Goal: Navigation & Orientation: Find specific page/section

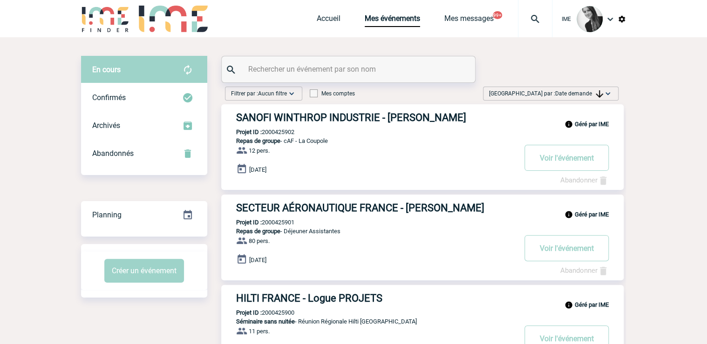
click at [583, 90] on span "Trier par : Date demande" at bounding box center [546, 93] width 114 height 9
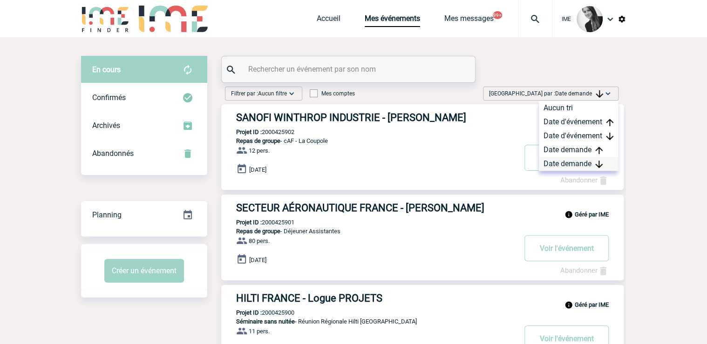
click at [573, 164] on div "Date demande" at bounding box center [578, 164] width 79 height 14
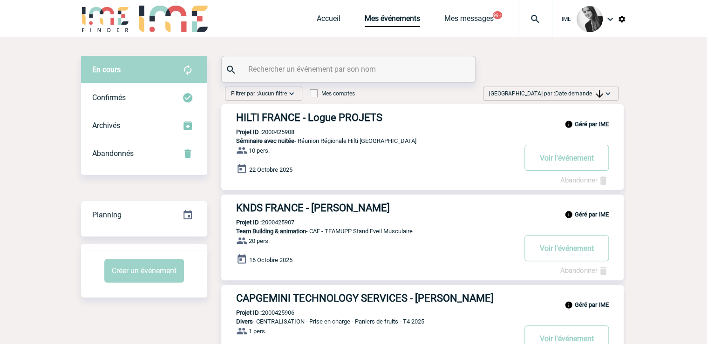
drag, startPoint x: 594, startPoint y: 91, endPoint x: 593, endPoint y: 151, distance: 60.1
click at [594, 91] on span "Date demande" at bounding box center [579, 93] width 48 height 7
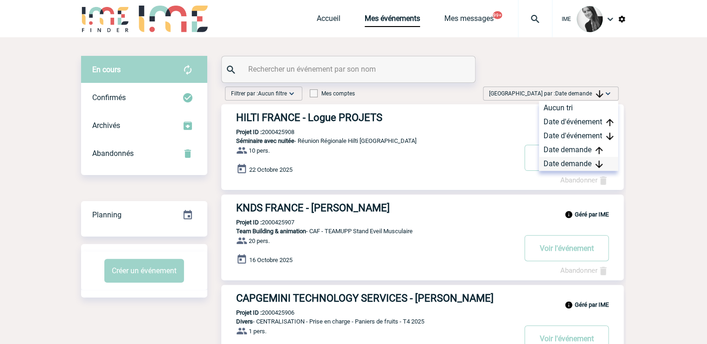
click at [569, 160] on div "Date demande" at bounding box center [578, 164] width 79 height 14
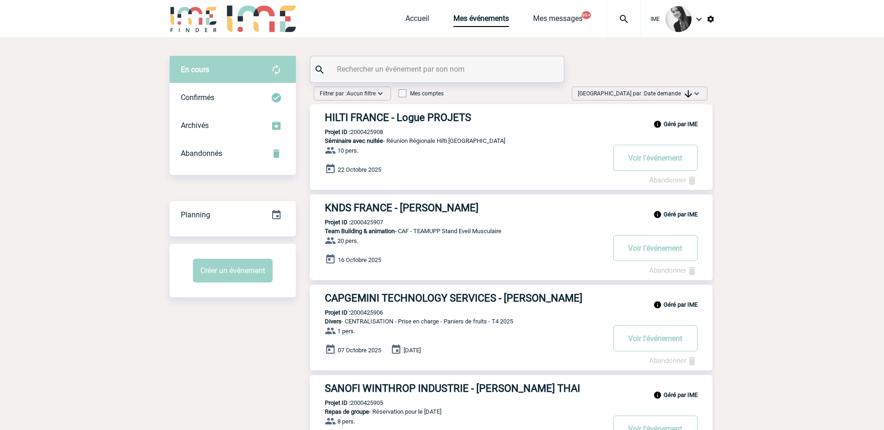
click at [665, 92] on span "Date demande" at bounding box center [668, 93] width 48 height 7
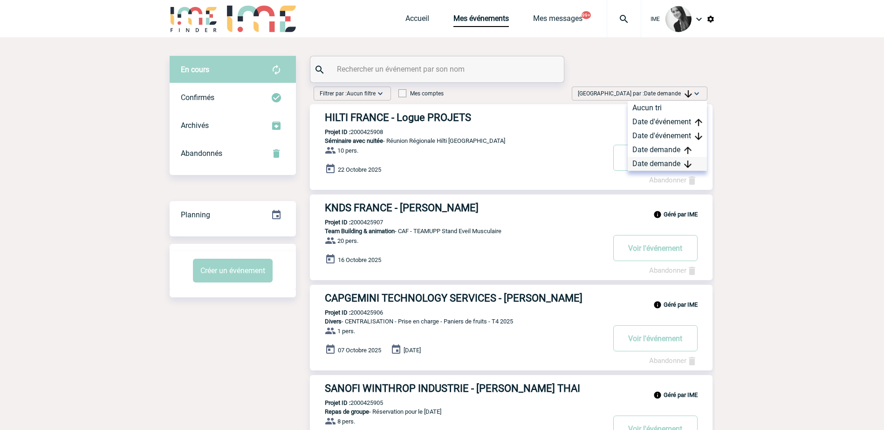
click at [662, 162] on div "Date demande" at bounding box center [667, 164] width 79 height 14
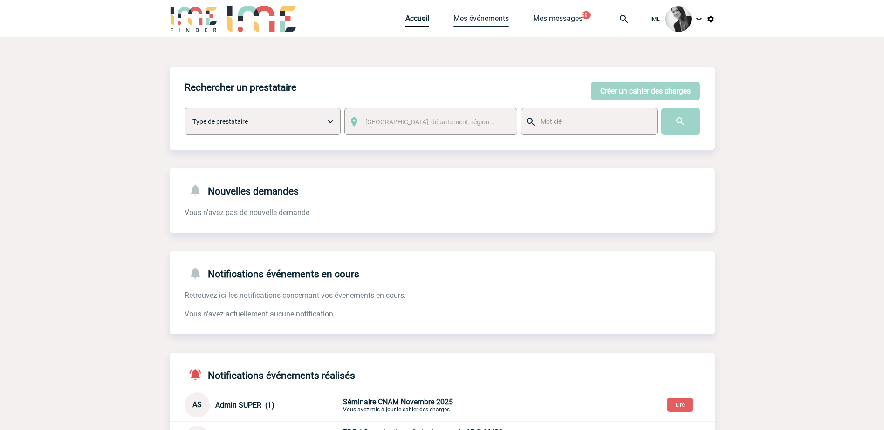
click at [493, 18] on link "Mes événements" at bounding box center [480, 20] width 55 height 13
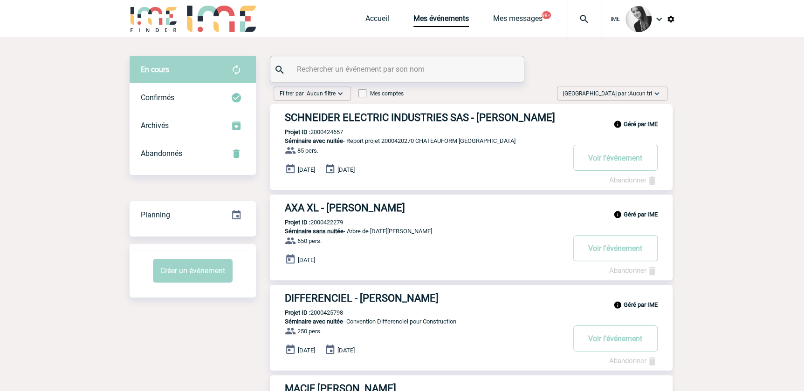
click at [654, 90] on img at bounding box center [656, 93] width 9 height 9
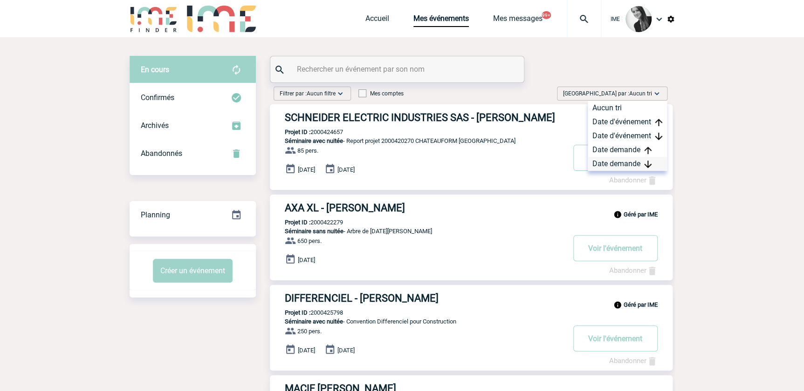
click at [623, 168] on div "Date demande" at bounding box center [626, 164] width 79 height 14
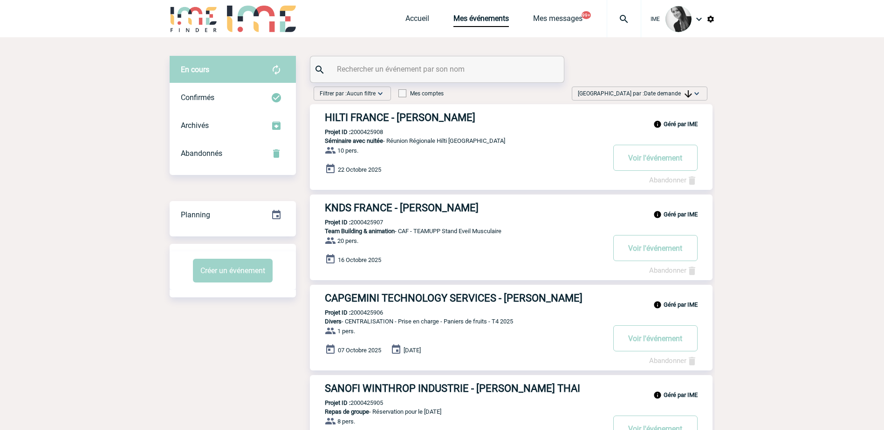
click at [659, 93] on span "Date demande" at bounding box center [668, 93] width 48 height 7
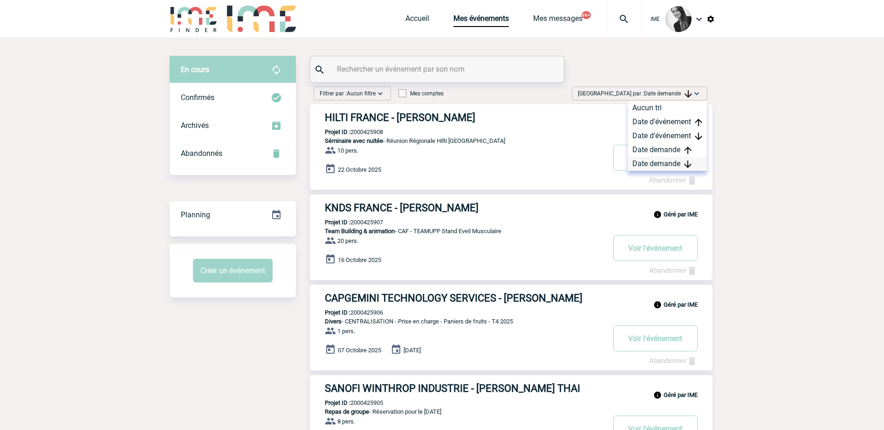
click at [676, 160] on div "Date demande" at bounding box center [667, 164] width 79 height 14
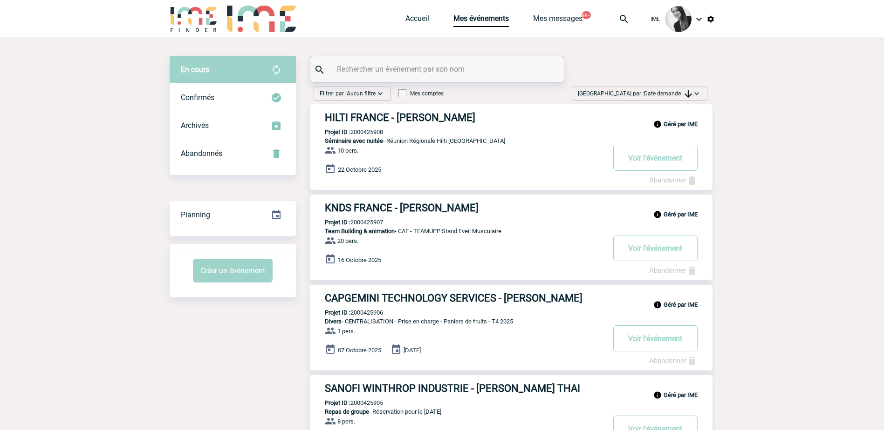
click at [687, 96] on img at bounding box center [687, 93] width 7 height 7
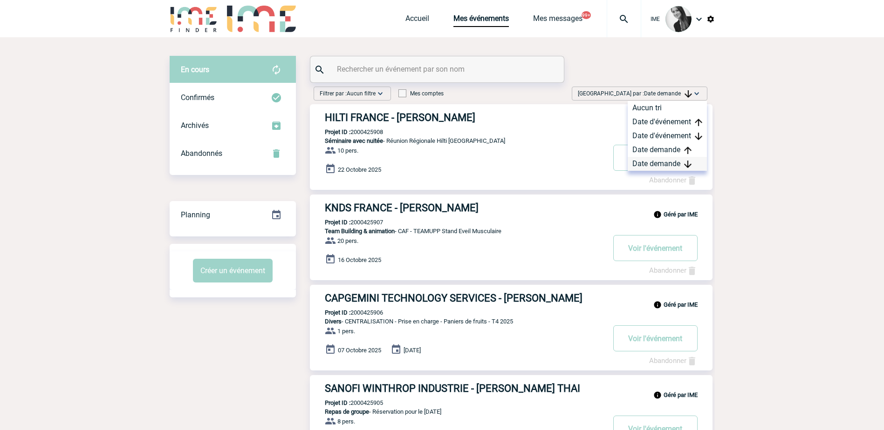
drag, startPoint x: 680, startPoint y: 160, endPoint x: 749, endPoint y: 198, distance: 78.8
click at [682, 162] on div "Date demande" at bounding box center [667, 164] width 79 height 14
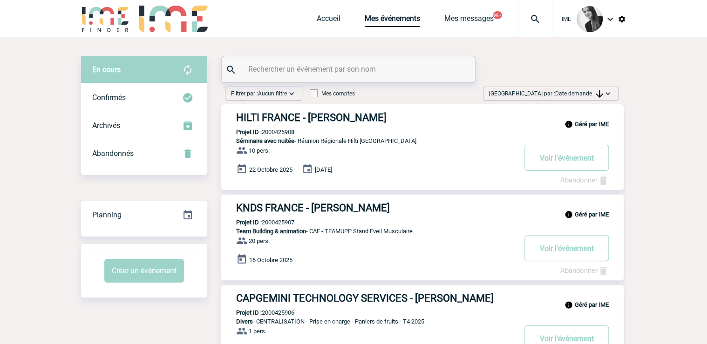
click at [578, 94] on span "Date demande" at bounding box center [579, 93] width 48 height 7
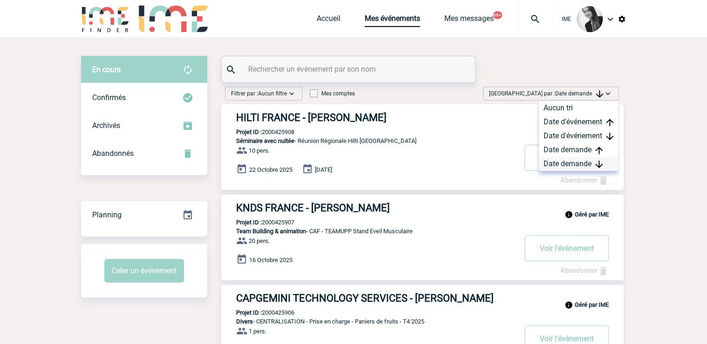
click at [573, 161] on div "Date demande" at bounding box center [578, 164] width 79 height 14
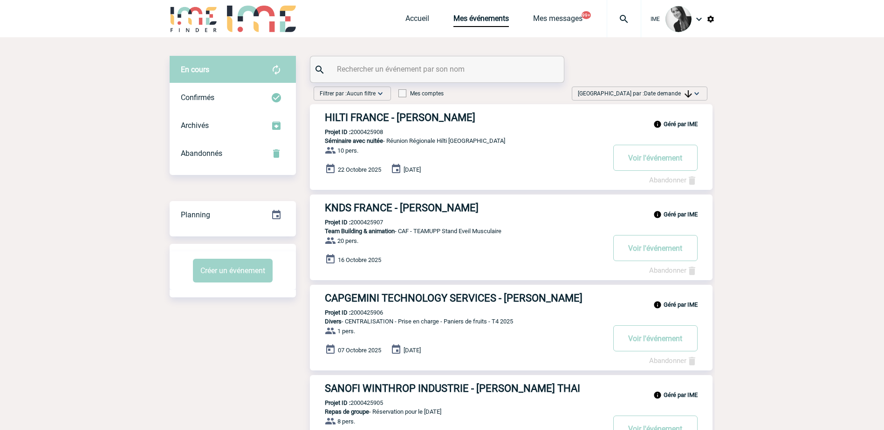
click at [698, 97] on img at bounding box center [696, 93] width 9 height 9
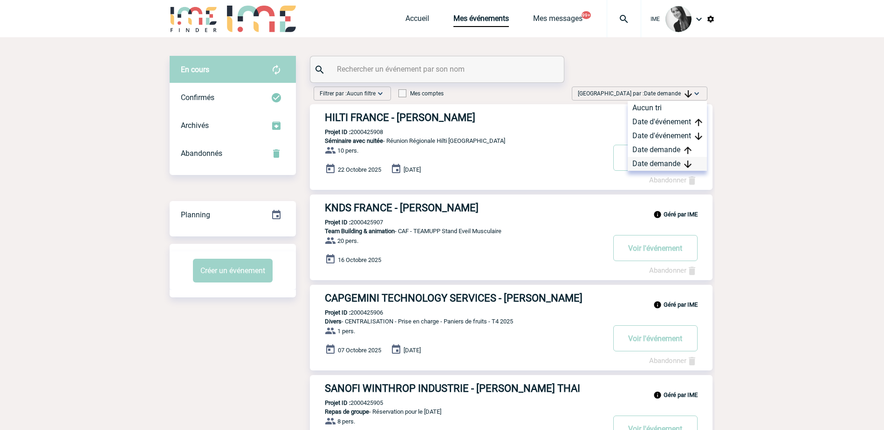
click at [669, 169] on div "Date demande" at bounding box center [667, 164] width 79 height 14
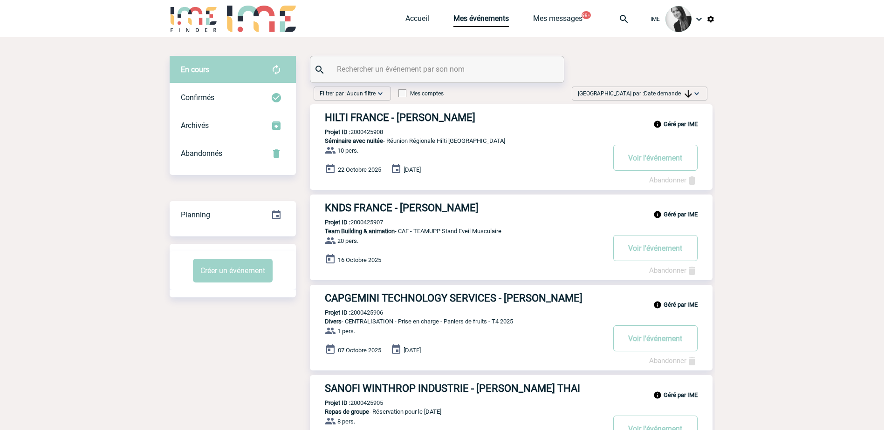
drag, startPoint x: 669, startPoint y: 96, endPoint x: 673, endPoint y: 137, distance: 41.2
click at [669, 96] on span "Date demande" at bounding box center [668, 93] width 48 height 7
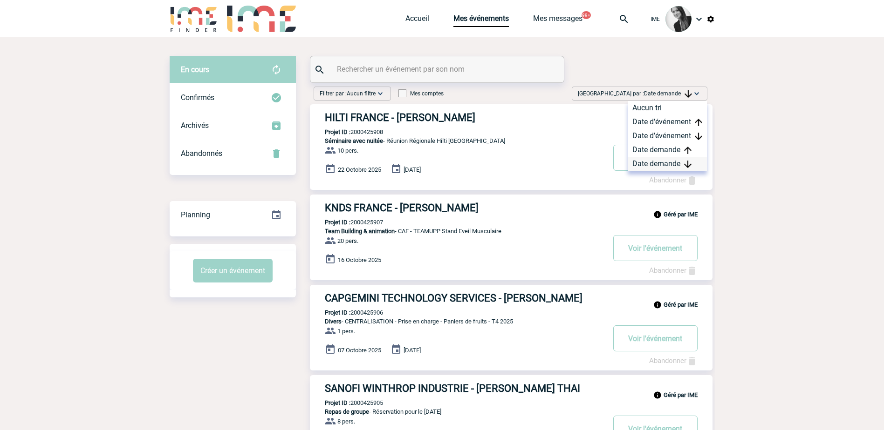
click at [661, 166] on div "Date demande" at bounding box center [667, 164] width 79 height 14
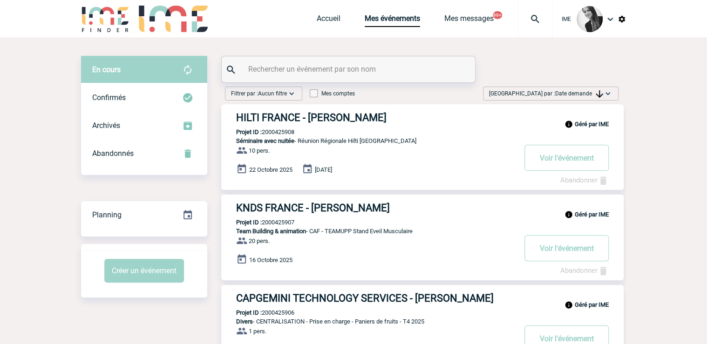
drag, startPoint x: 567, startPoint y: 94, endPoint x: 572, endPoint y: 99, distance: 7.6
click at [569, 96] on span "Date demande" at bounding box center [579, 93] width 48 height 7
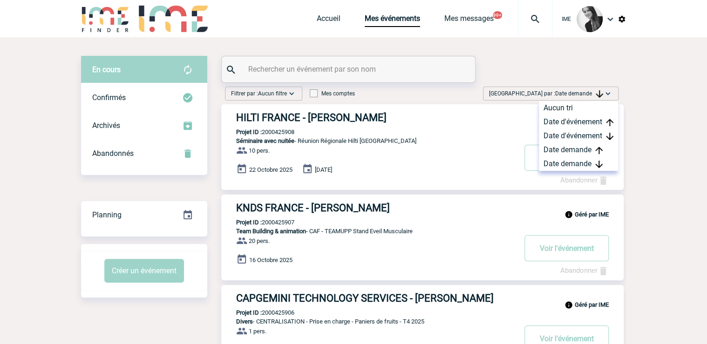
drag, startPoint x: 579, startPoint y: 165, endPoint x: 561, endPoint y: 173, distance: 20.0
click at [579, 164] on div "Date demande" at bounding box center [578, 164] width 79 height 14
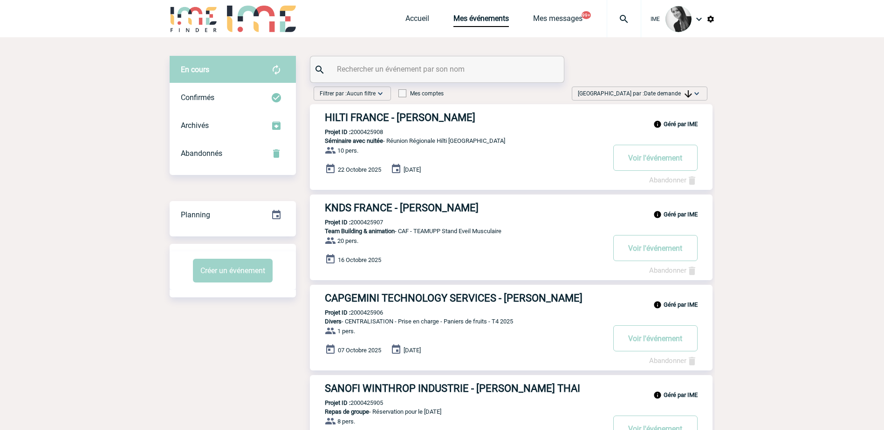
drag, startPoint x: 680, startPoint y: 92, endPoint x: 677, endPoint y: 157, distance: 65.3
click at [684, 96] on span "Date demande" at bounding box center [668, 93] width 48 height 7
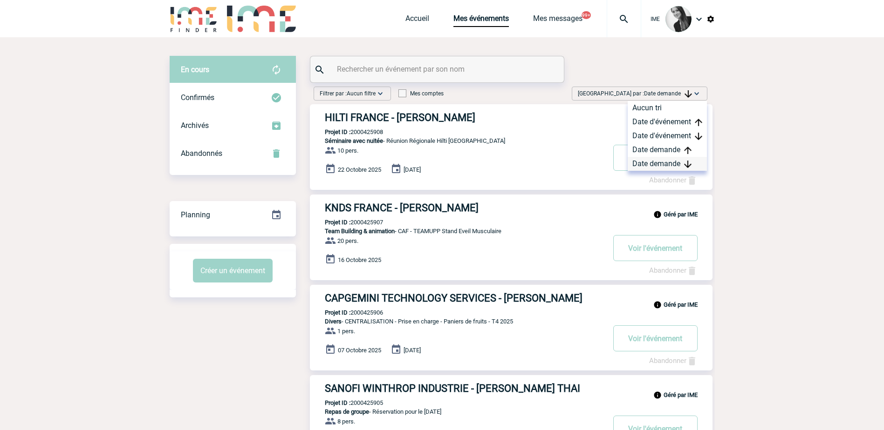
click at [667, 165] on div "Date demande" at bounding box center [667, 164] width 79 height 14
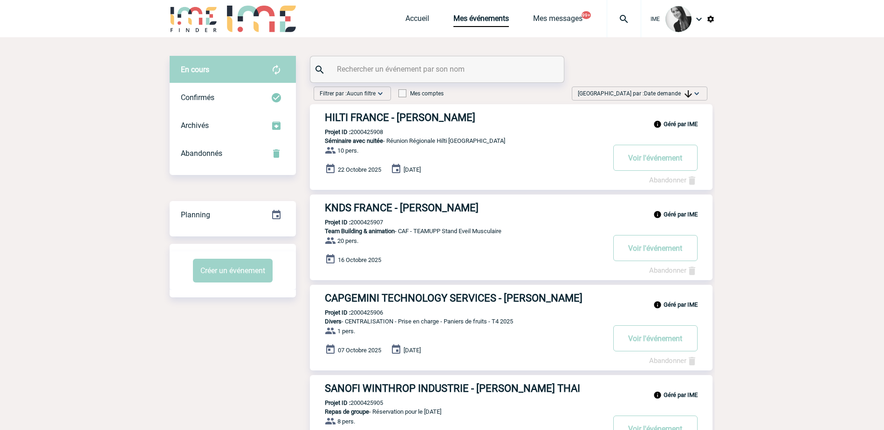
click at [682, 96] on span "Date demande" at bounding box center [668, 93] width 48 height 7
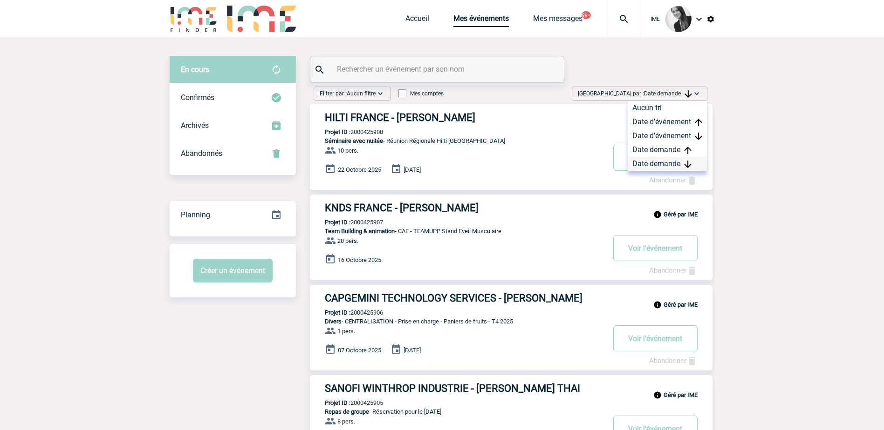
click at [674, 162] on div "Date demande" at bounding box center [667, 164] width 79 height 14
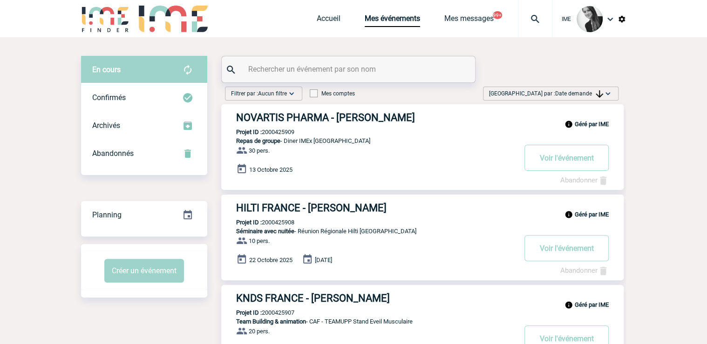
click at [583, 95] on span "Date demande" at bounding box center [579, 93] width 48 height 7
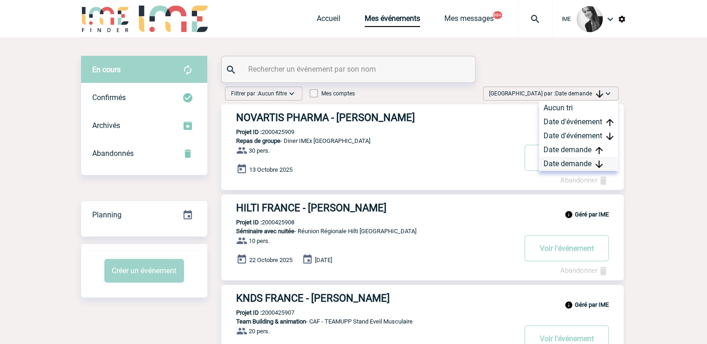
click at [568, 165] on div "Date demande" at bounding box center [578, 164] width 79 height 14
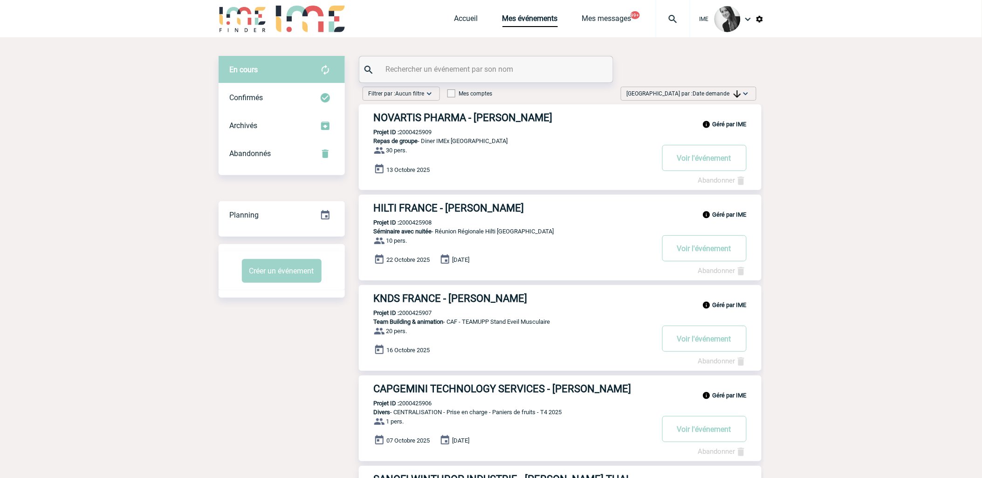
drag, startPoint x: 741, startPoint y: 92, endPoint x: 737, endPoint y: 109, distance: 17.7
click at [741, 92] on img at bounding box center [745, 93] width 9 height 9
click at [706, 164] on div "Date demande" at bounding box center [715, 164] width 79 height 14
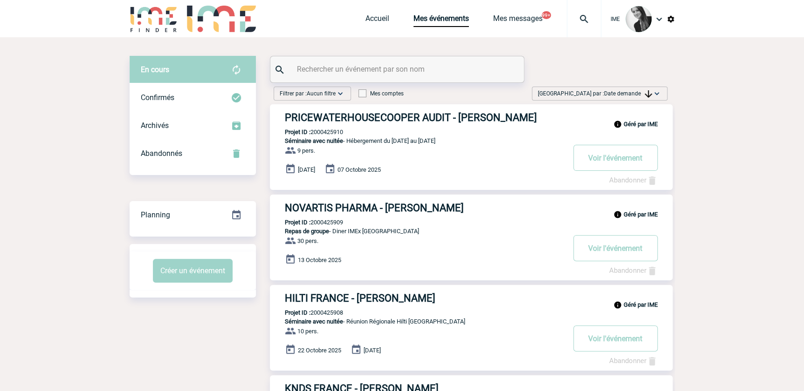
click at [648, 94] on img at bounding box center [647, 93] width 7 height 7
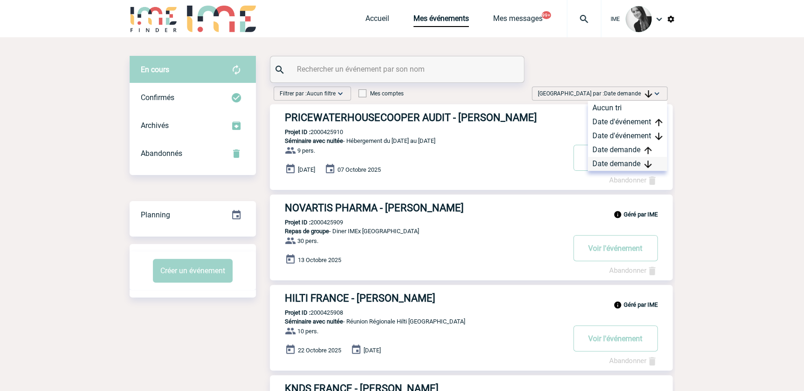
click at [618, 164] on div "Date demande" at bounding box center [626, 164] width 79 height 14
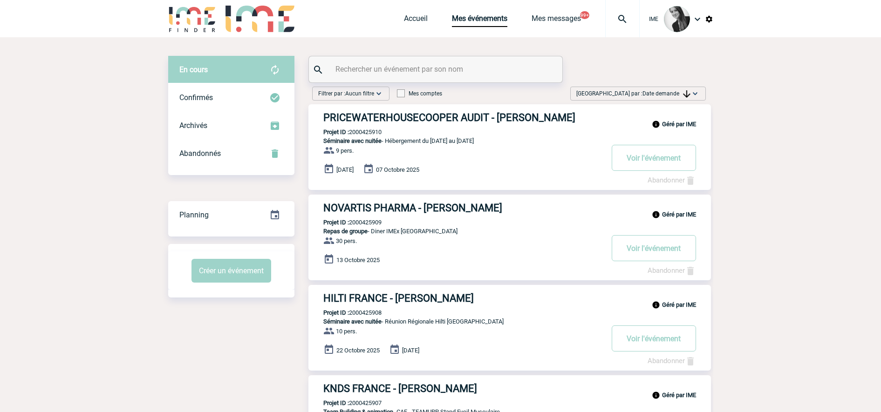
drag, startPoint x: 666, startPoint y: 92, endPoint x: 669, endPoint y: 110, distance: 18.5
click at [668, 103] on div "Trier par : Date demande Aucun tri Date d'événement Date d'événement Date deman…" at bounding box center [638, 96] width 143 height 18
drag, startPoint x: 669, startPoint y: 110, endPoint x: 644, endPoint y: 93, distance: 30.2
click at [644, 93] on span "Date demande" at bounding box center [666, 93] width 48 height 7
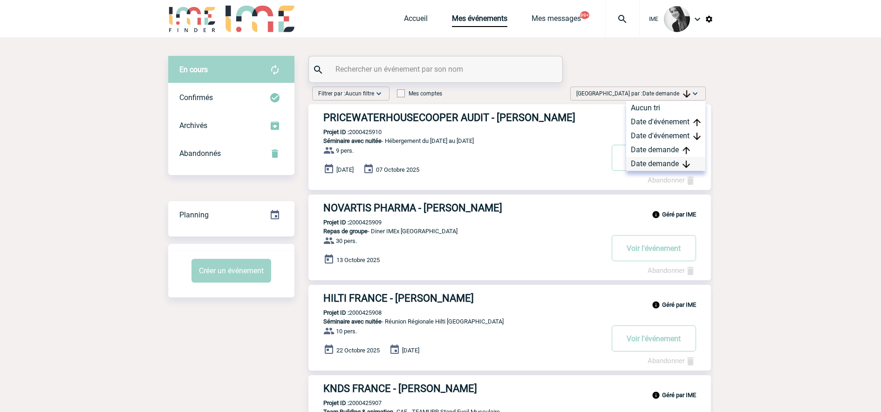
click at [672, 166] on div "Date demande" at bounding box center [665, 164] width 79 height 14
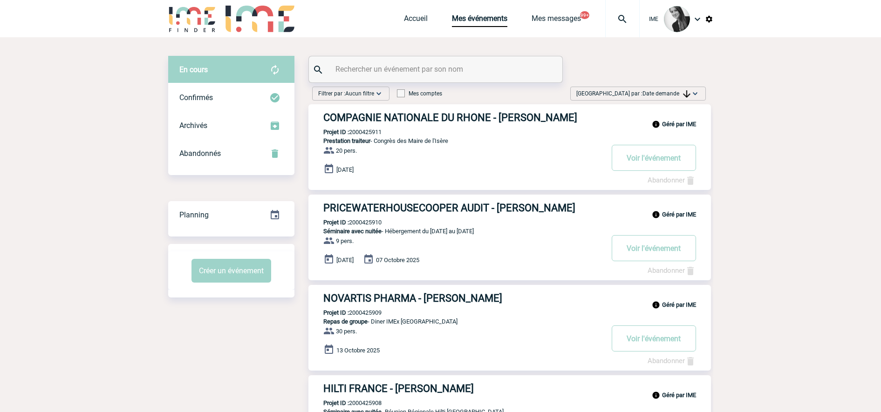
drag, startPoint x: 758, startPoint y: 212, endPoint x: 805, endPoint y: 308, distance: 106.7
click at [689, 93] on img at bounding box center [686, 93] width 7 height 7
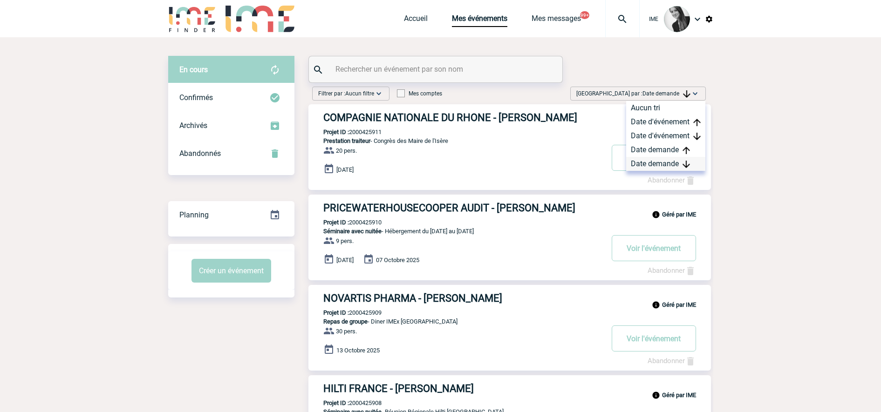
click at [684, 165] on img at bounding box center [686, 164] width 7 height 7
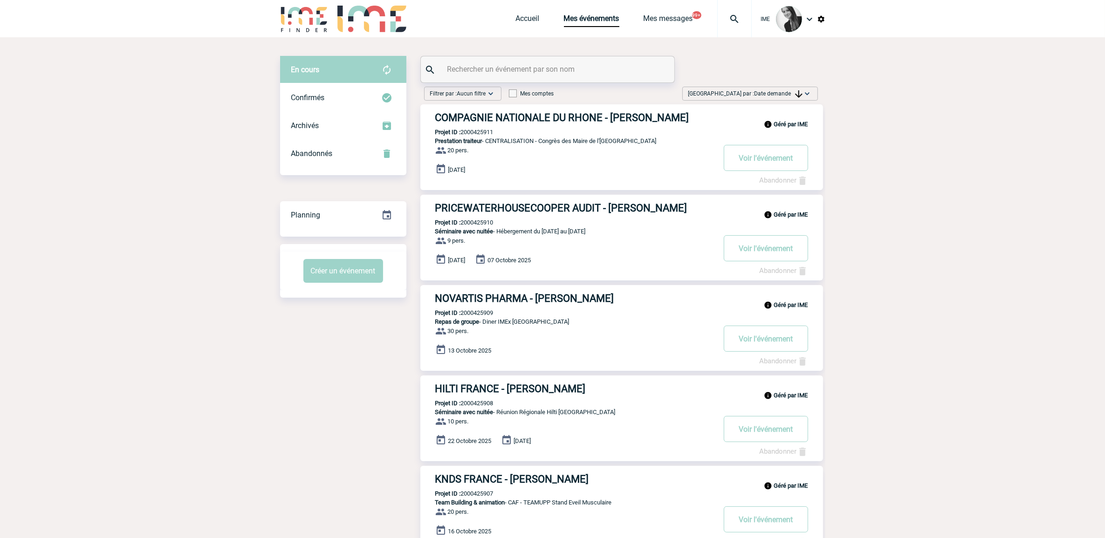
click at [800, 91] on img at bounding box center [798, 93] width 7 height 7
click at [765, 167] on div "Date demande" at bounding box center [777, 164] width 79 height 14
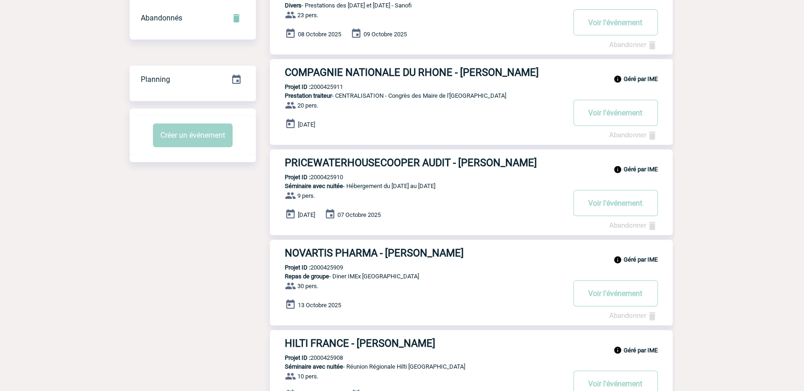
scroll to position [42, 0]
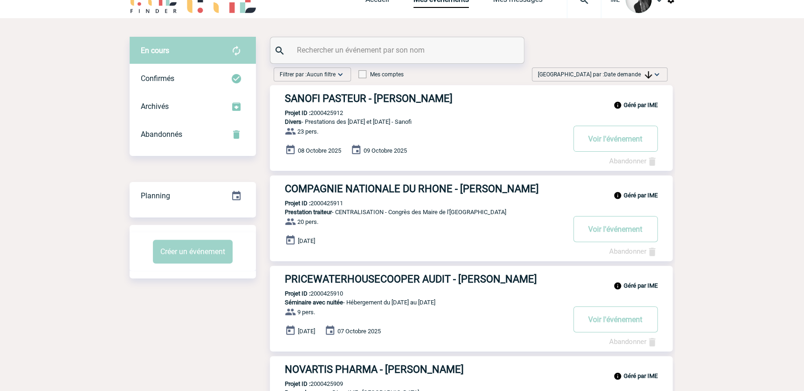
scroll to position [0, 0]
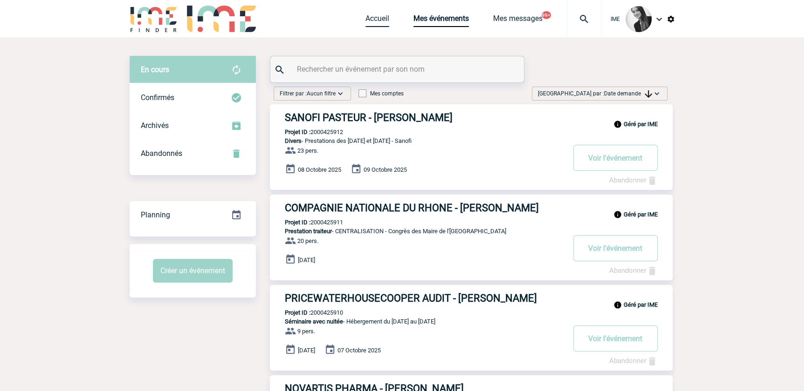
click at [373, 19] on link "Accueil" at bounding box center [377, 20] width 24 height 13
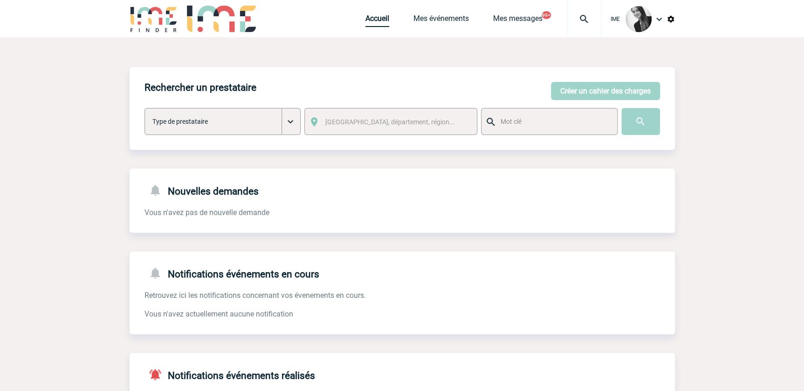
click at [381, 24] on link "Accueil" at bounding box center [377, 20] width 24 height 13
